Goal: Communication & Community: Answer question/provide support

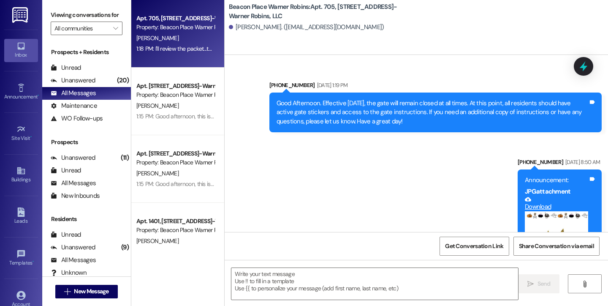
scroll to position [13034, 0]
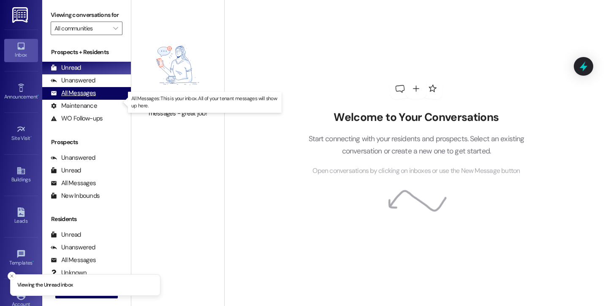
click at [88, 98] on div "All Messages" at bounding box center [73, 93] width 45 height 9
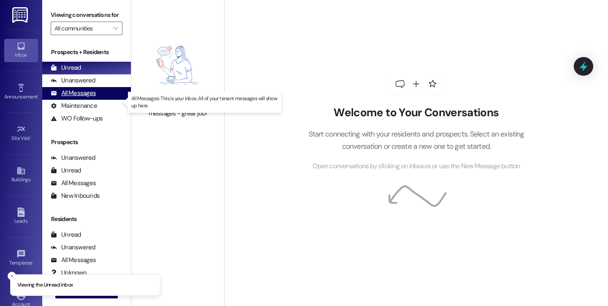
click at [90, 98] on div "All Messages" at bounding box center [73, 93] width 45 height 9
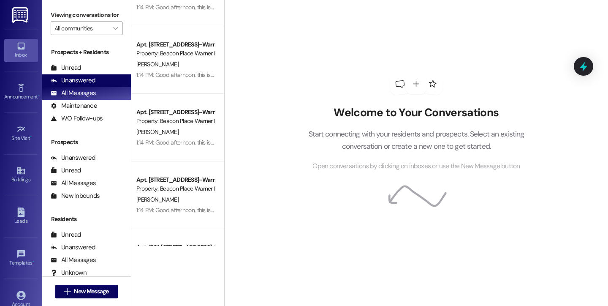
scroll to position [905, 0]
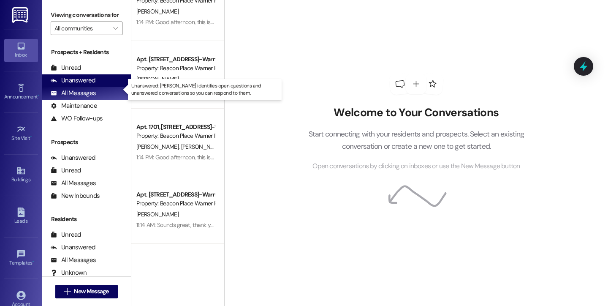
click at [84, 85] on div "Unanswered" at bounding box center [73, 80] width 45 height 9
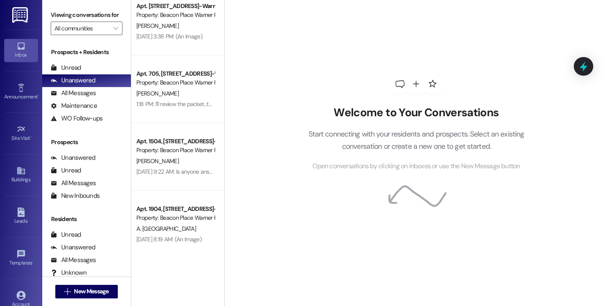
scroll to position [198, 0]
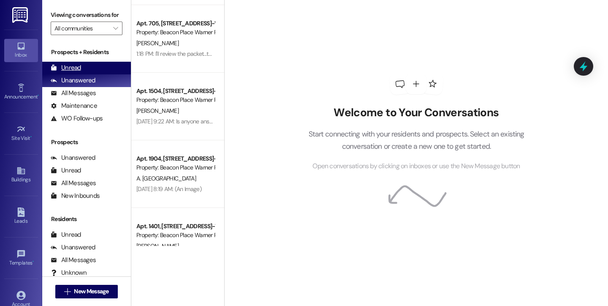
click at [76, 72] on div "Unread" at bounding box center [66, 67] width 30 height 9
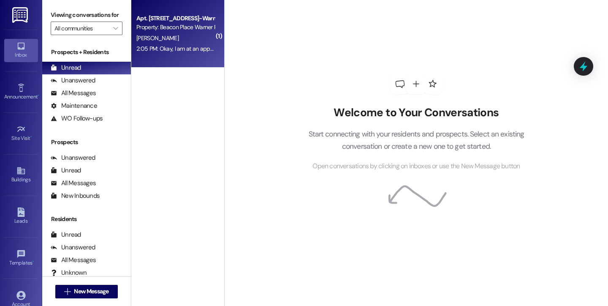
click at [166, 35] on div "B. Bishop" at bounding box center [176, 38] width 80 height 11
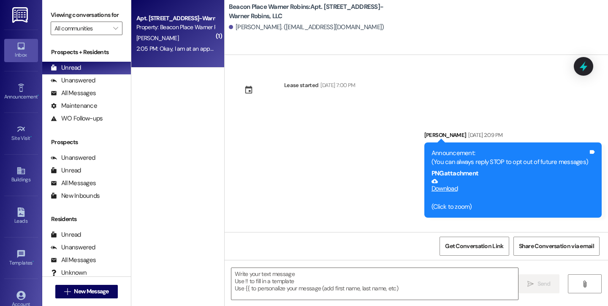
scroll to position [2693, 0]
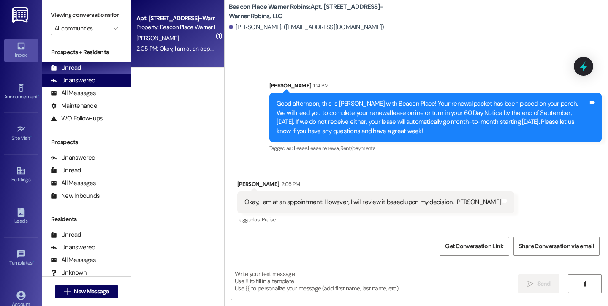
click at [62, 85] on div "Unanswered" at bounding box center [73, 80] width 45 height 9
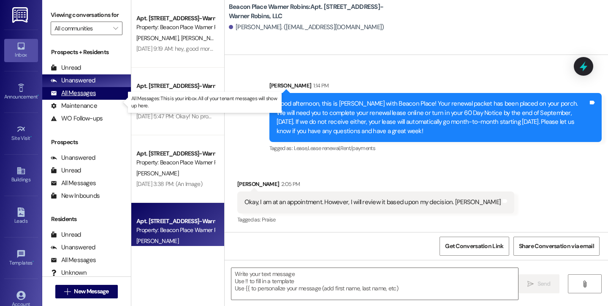
click at [75, 98] on div "All Messages" at bounding box center [73, 93] width 45 height 9
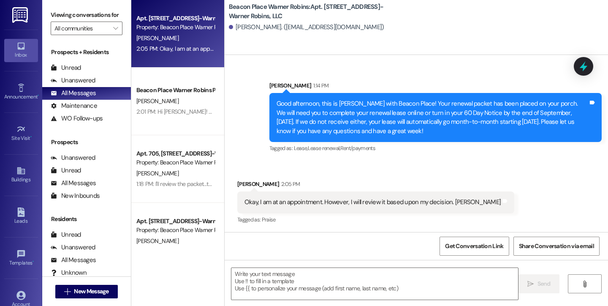
click at [18, 49] on icon at bounding box center [20, 46] width 7 height 7
click at [12, 50] on link "Inbox" at bounding box center [21, 50] width 34 height 23
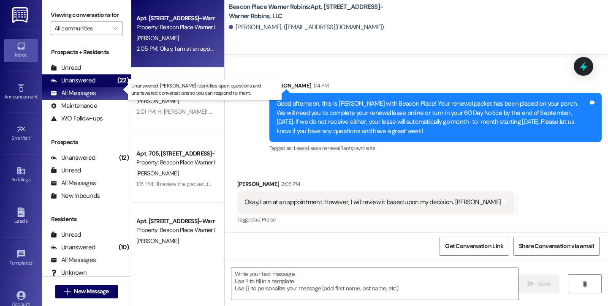
click at [81, 85] on div "Unanswered" at bounding box center [73, 80] width 45 height 9
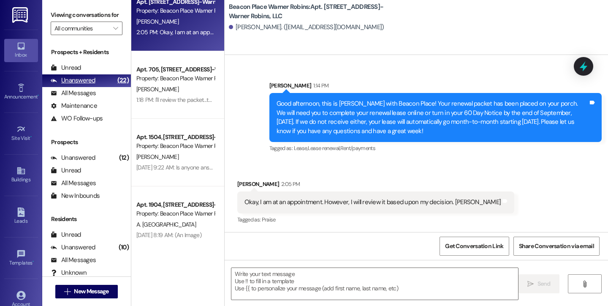
scroll to position [296, 0]
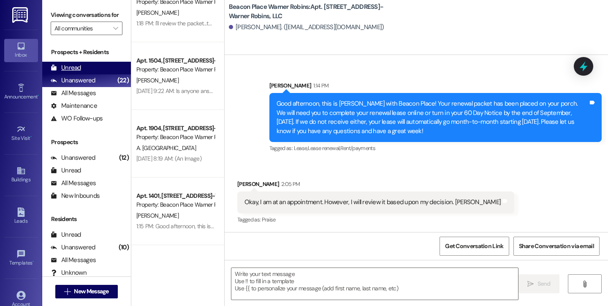
click at [72, 72] on div "Unread" at bounding box center [66, 67] width 30 height 9
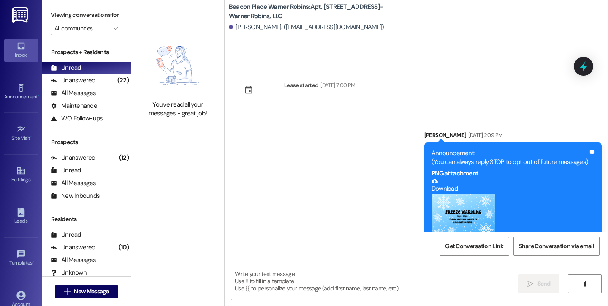
scroll to position [2693, 0]
